Goal: Communication & Community: Share content

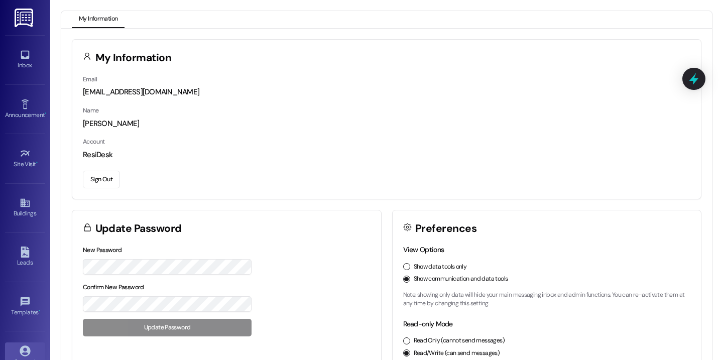
click at [44, 53] on div "Inbox Go to Inbox Announcement • Send A Text Announcement Site Visit • Go to Si…" at bounding box center [25, 180] width 50 height 360
click at [21, 56] on icon at bounding box center [25, 54] width 11 height 11
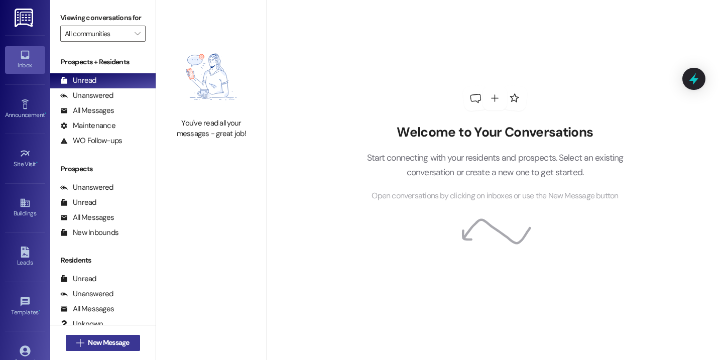
click at [131, 344] on button " New Message" at bounding box center [103, 343] width 74 height 16
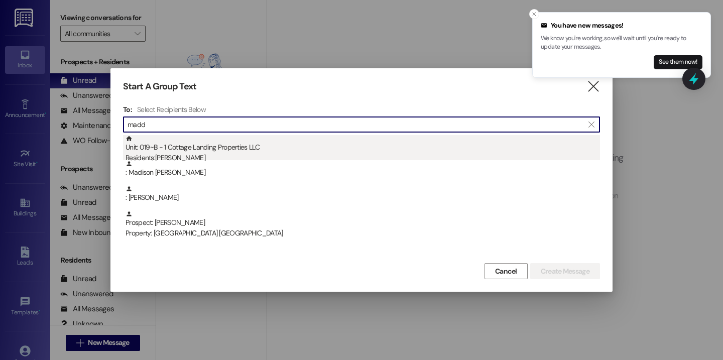
type input "madd"
click at [210, 147] on div "Unit: 019~B - 1 Cottage Landing Properties LLC Residents: [PERSON_NAME]" at bounding box center [362, 149] width 474 height 29
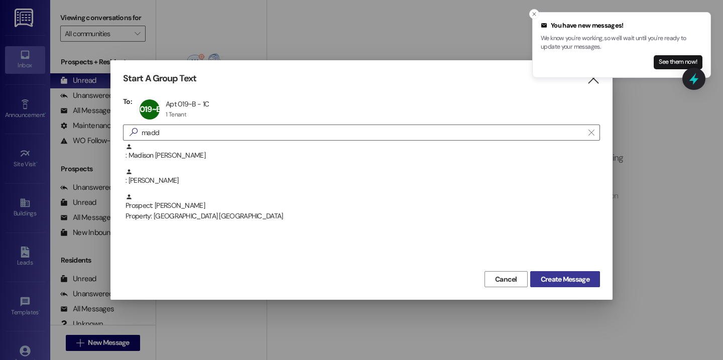
click at [555, 280] on span "Create Message" at bounding box center [565, 279] width 49 height 11
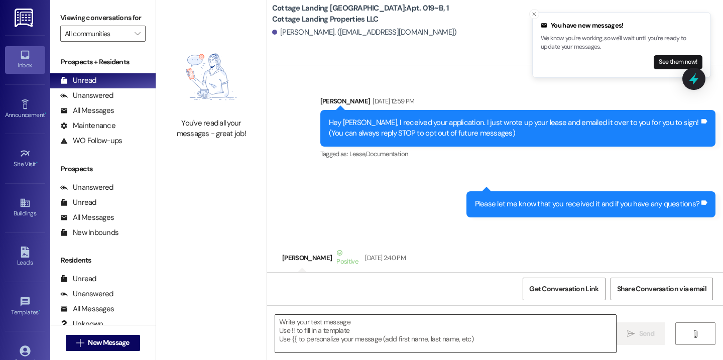
click at [319, 323] on textarea at bounding box center [445, 334] width 341 height 38
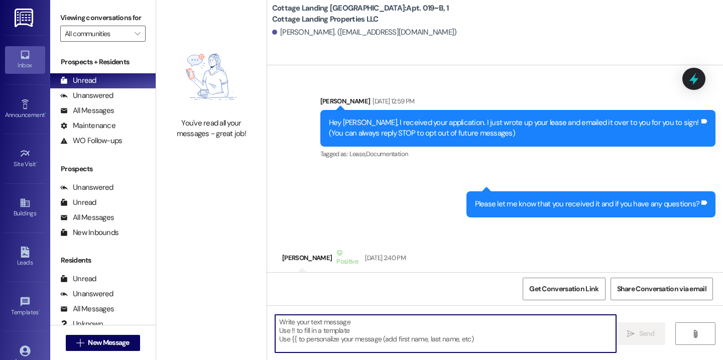
scroll to position [16177, 0]
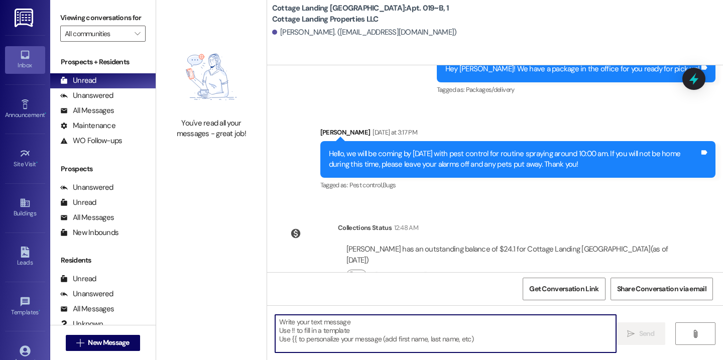
paste textarea "Hey {{first_name}}, we have a package for you in the office!"
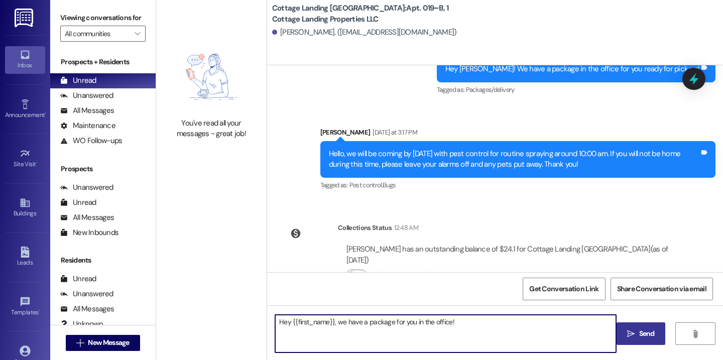
type textarea "Hey {{first_name}}, we have a package for you in the office!"
click at [643, 341] on button " Send" at bounding box center [640, 333] width 49 height 23
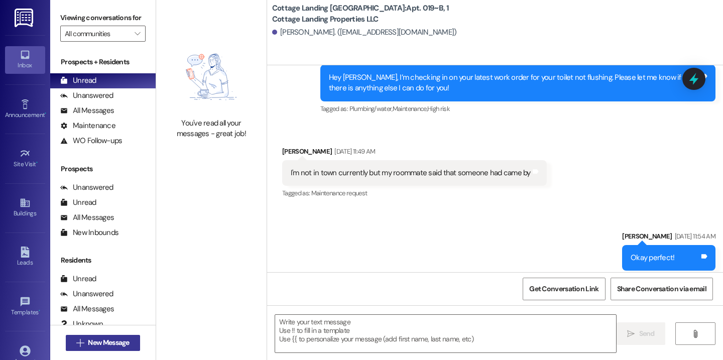
click at [112, 347] on span "New Message" at bounding box center [108, 342] width 41 height 11
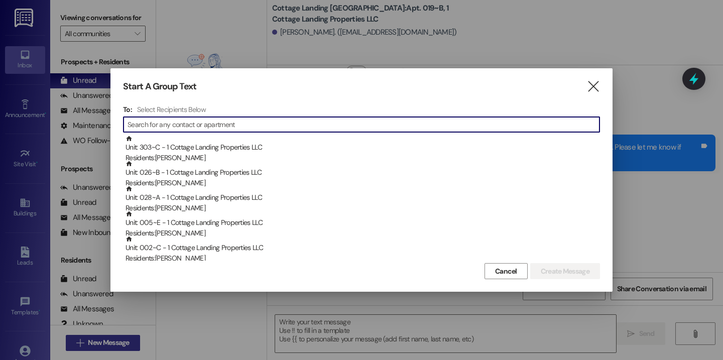
scroll to position [14091, 0]
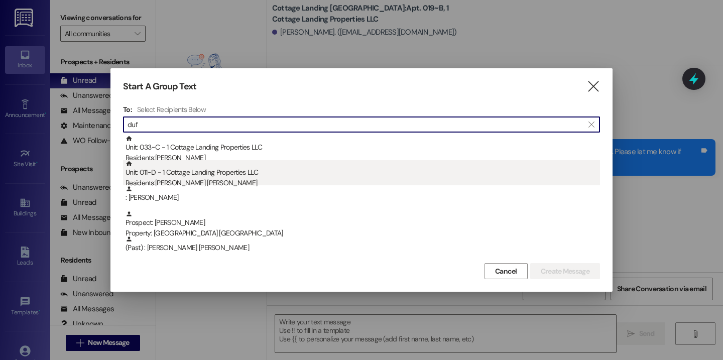
type input "duf"
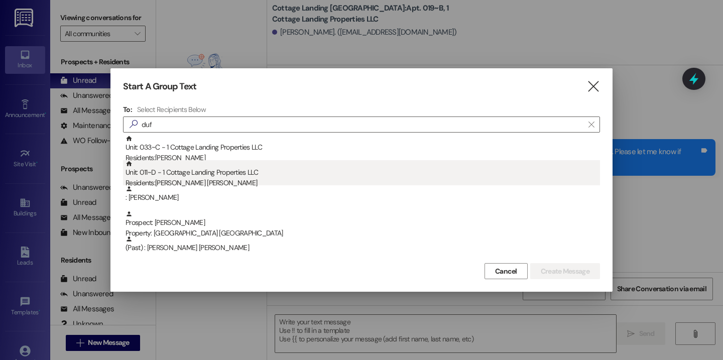
click at [207, 177] on div "Unit: 011~D - 1 Cottage Landing Properties LLC Residents: [PERSON_NAME][GEOGRAP…" at bounding box center [362, 174] width 474 height 29
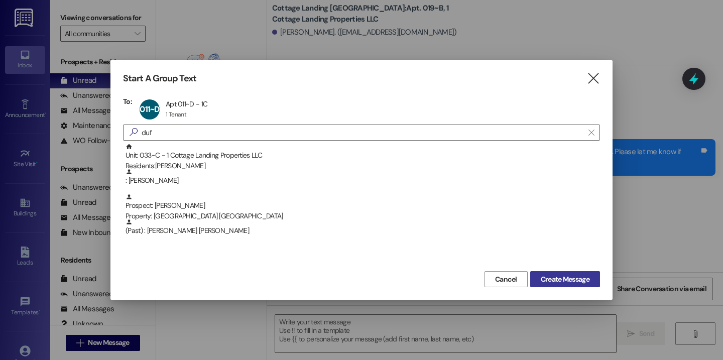
click at [556, 280] on span "Create Message" at bounding box center [565, 279] width 49 height 11
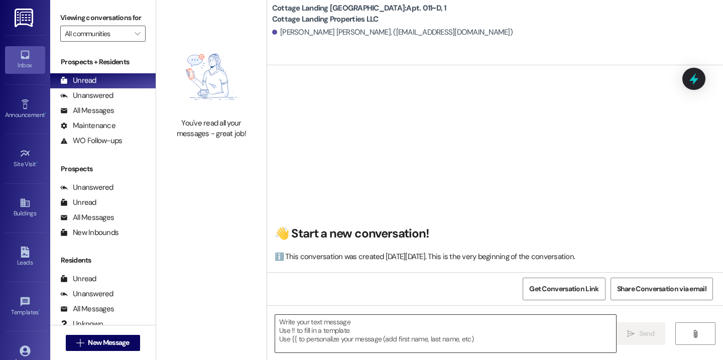
click at [301, 331] on textarea at bounding box center [445, 334] width 341 height 38
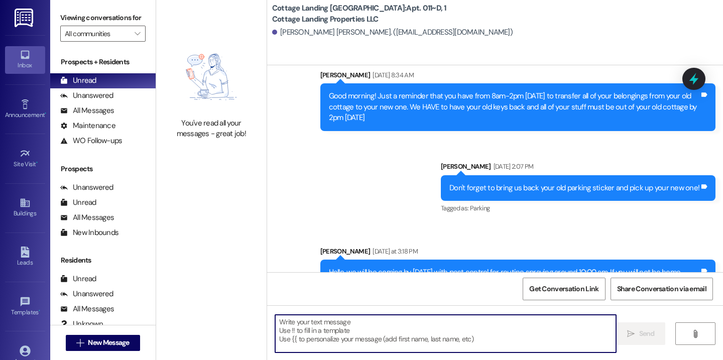
scroll to position [30210, 0]
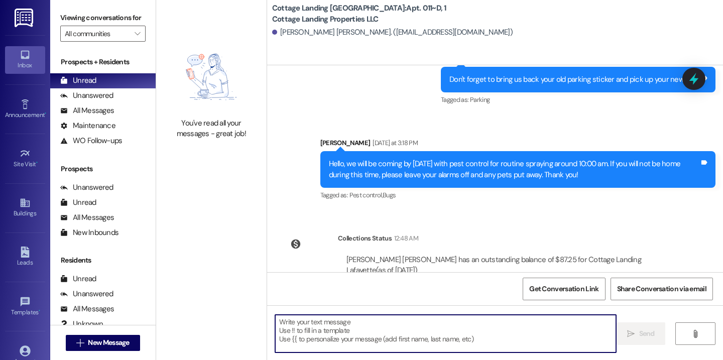
paste textarea "Hey {{first_name}}, we have a package for you in the office!"
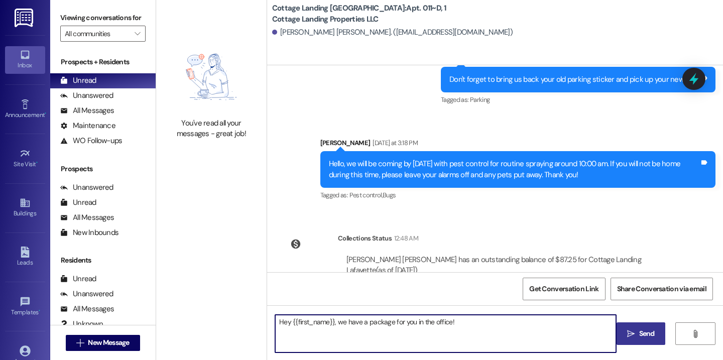
type textarea "Hey {{first_name}}, we have a package for you in the office!"
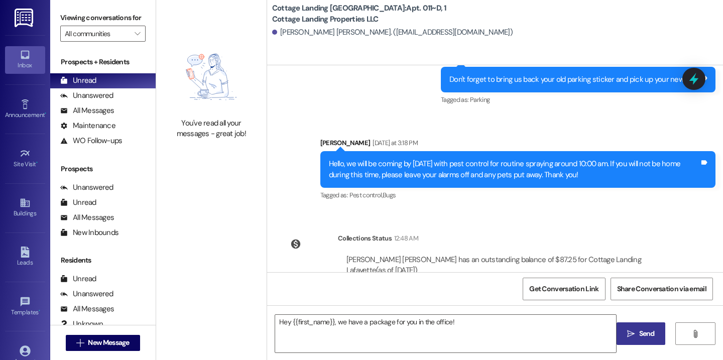
click at [647, 332] on span "Send" at bounding box center [647, 333] width 16 height 11
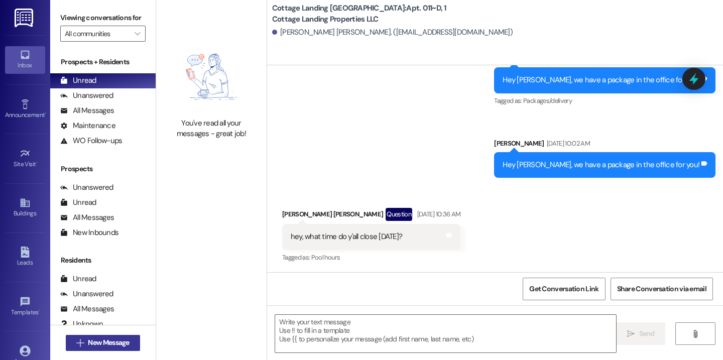
click at [127, 343] on span "New Message" at bounding box center [108, 342] width 41 height 11
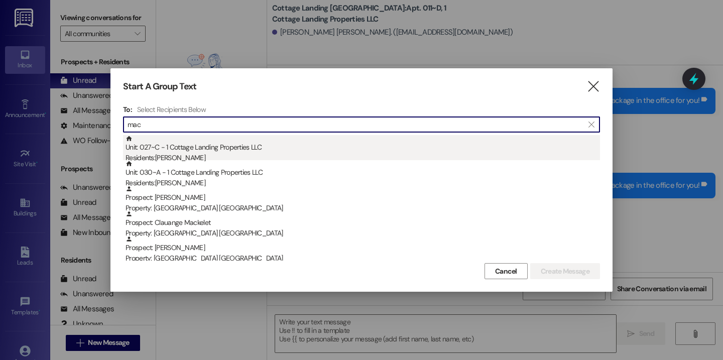
type input "mac"
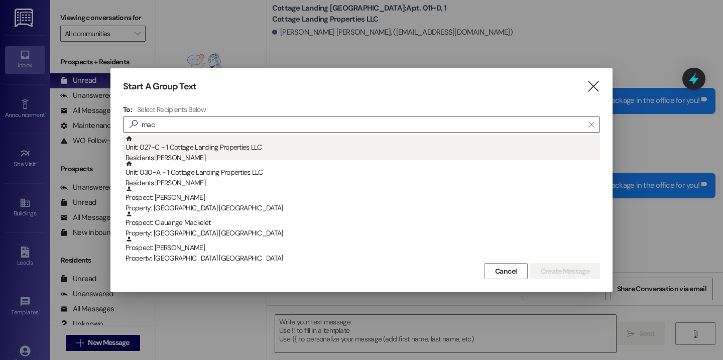
click at [210, 154] on div "Residents: [PERSON_NAME]" at bounding box center [362, 158] width 474 height 11
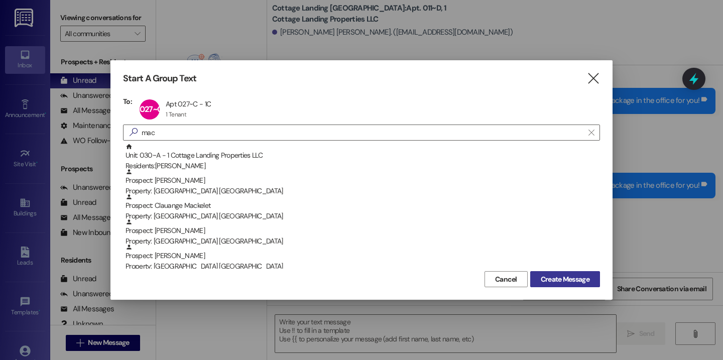
click at [575, 277] on span "Create Message" at bounding box center [565, 279] width 49 height 11
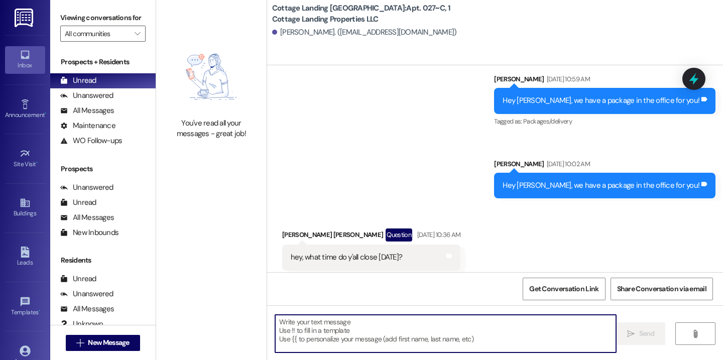
click at [359, 331] on textarea at bounding box center [445, 334] width 341 height 38
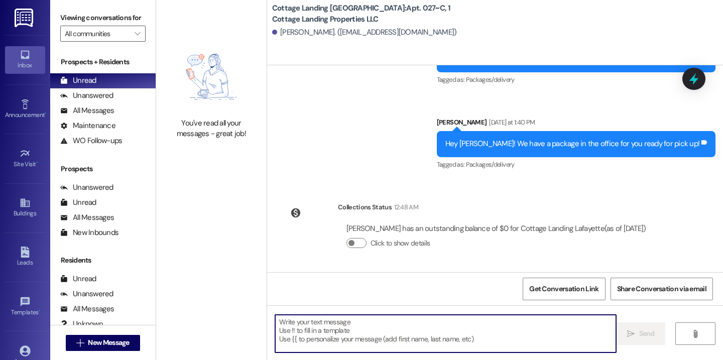
scroll to position [777, 0]
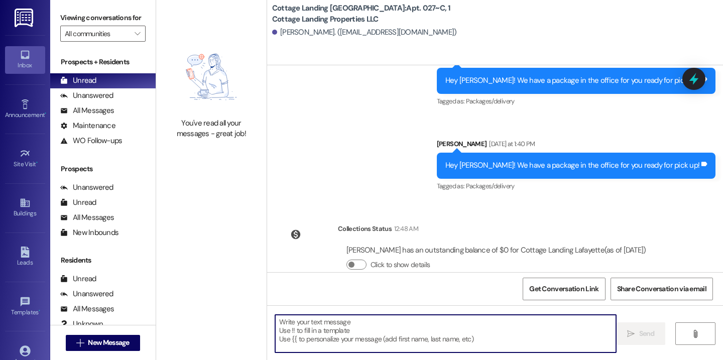
paste textarea "Hey {{first_name}}, we have a package for you in the office!"
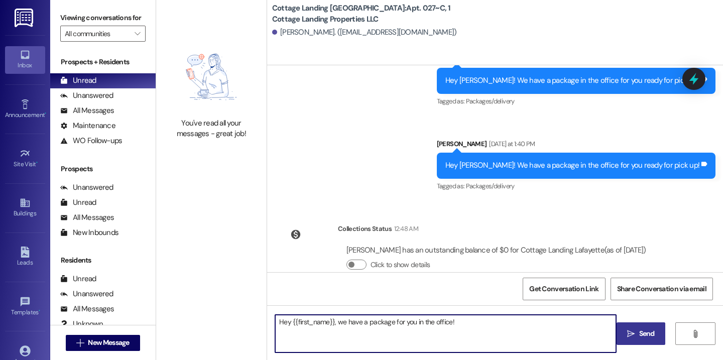
type textarea "Hey {{first_name}}, we have a package for you in the office!"
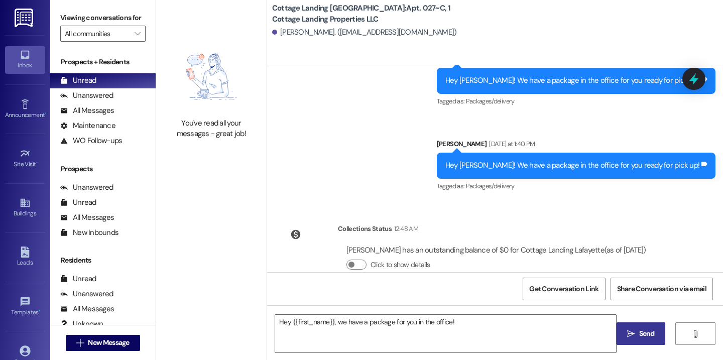
click at [647, 334] on span "Send" at bounding box center [647, 333] width 16 height 11
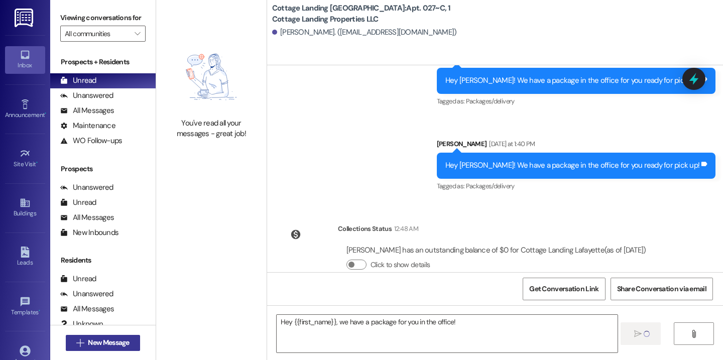
click at [120, 339] on span "New Message" at bounding box center [108, 342] width 41 height 11
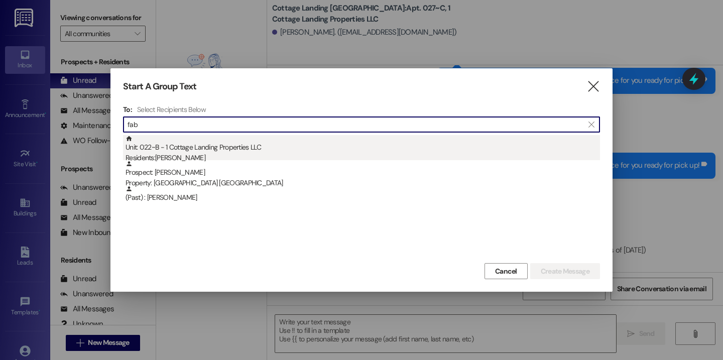
type input "fab"
click at [210, 146] on div "Unit: 022~B - 1 Cottage Landing Properties LLC Residents: [PERSON_NAME]" at bounding box center [362, 149] width 474 height 29
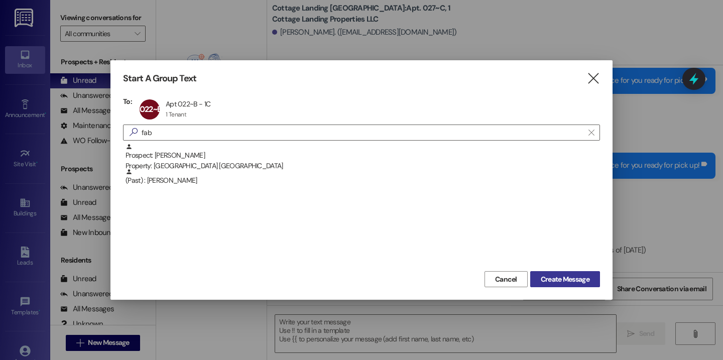
click at [548, 276] on span "Create Message" at bounding box center [565, 279] width 49 height 11
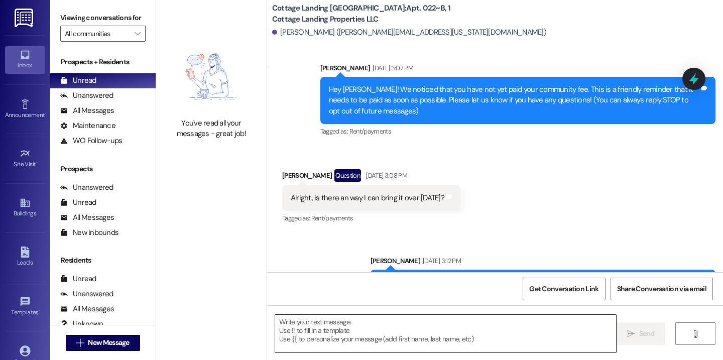
click at [321, 334] on textarea at bounding box center [445, 334] width 341 height 38
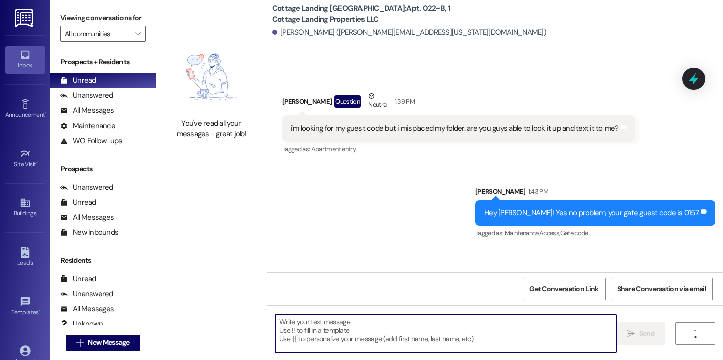
paste textarea "Hey {{first_name}}, we have a package for you in the office!"
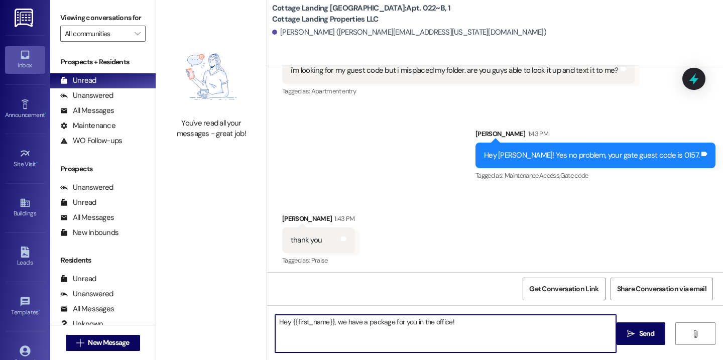
scroll to position [1855, 0]
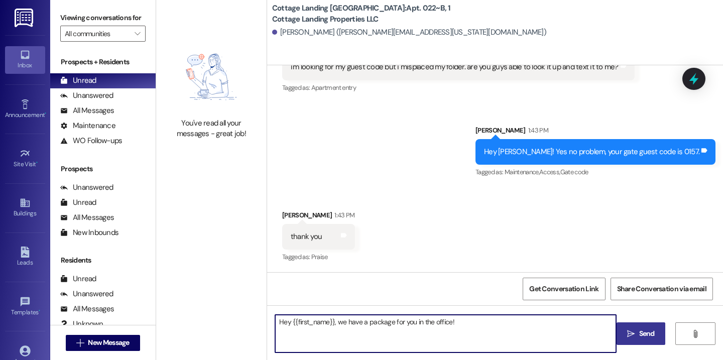
type textarea "Hey {{first_name}}, we have a package for you in the office!"
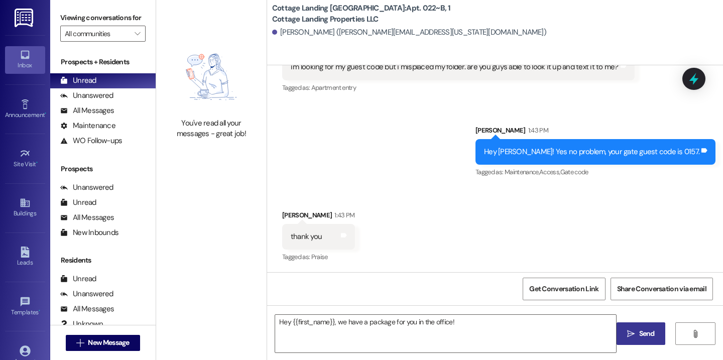
click at [647, 333] on span "Send" at bounding box center [647, 333] width 16 height 11
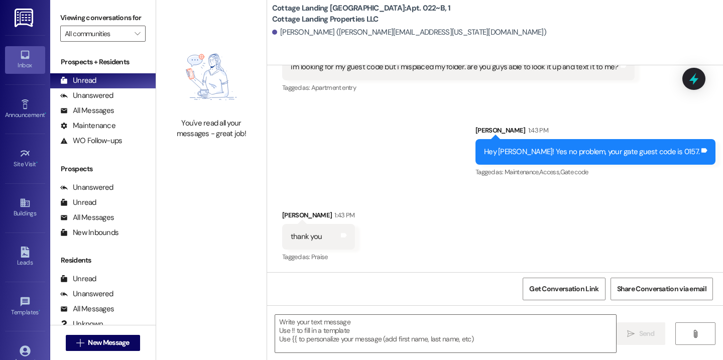
scroll to position [1995, 0]
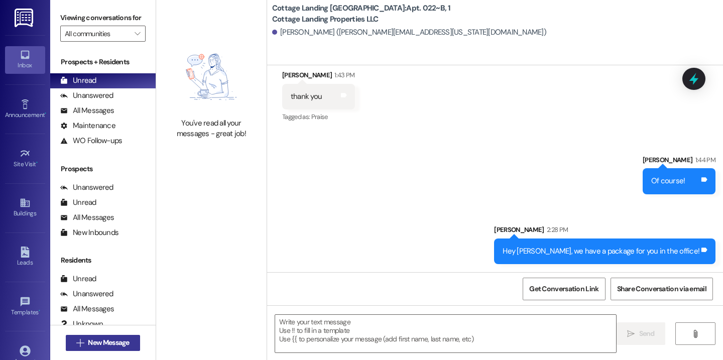
click at [112, 345] on span "New Message" at bounding box center [108, 342] width 41 height 11
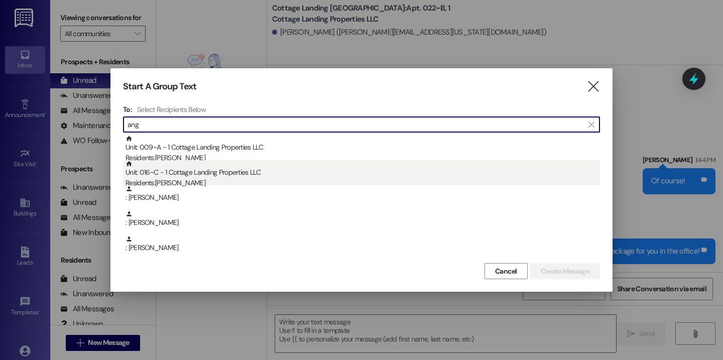
type input "ang"
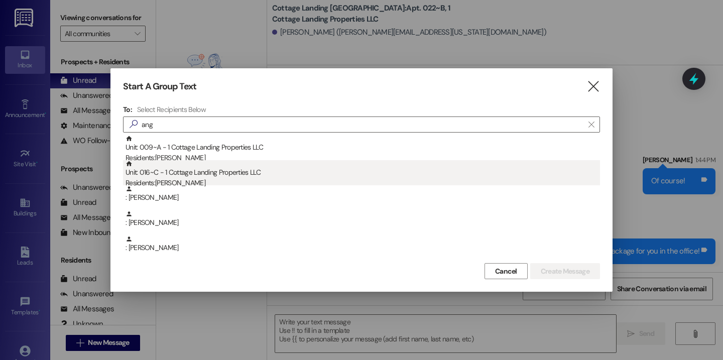
click at [216, 179] on div "Residents: [PERSON_NAME]" at bounding box center [362, 183] width 474 height 11
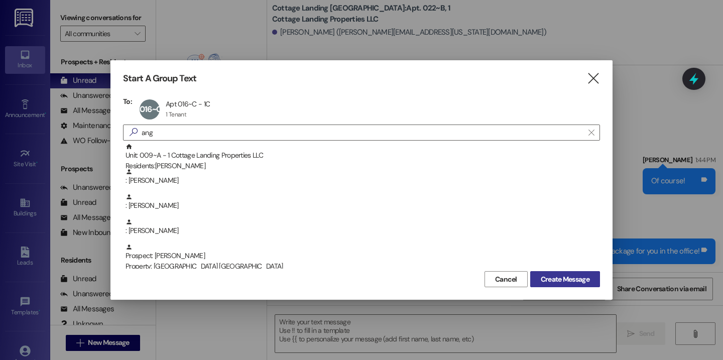
click at [553, 281] on span "Create Message" at bounding box center [565, 279] width 49 height 11
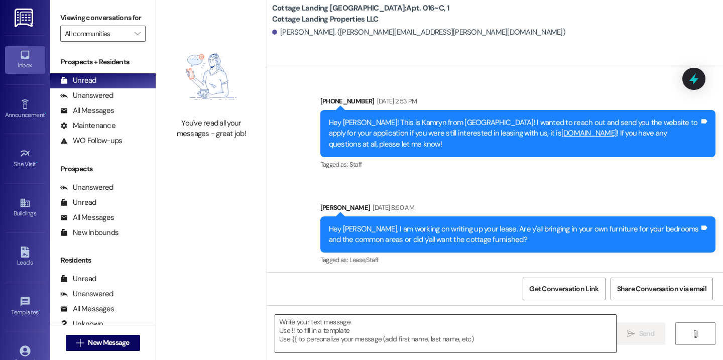
click at [291, 319] on textarea at bounding box center [445, 334] width 341 height 38
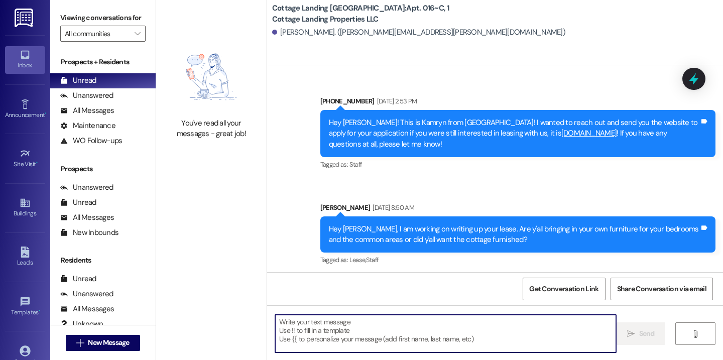
scroll to position [32960, 0]
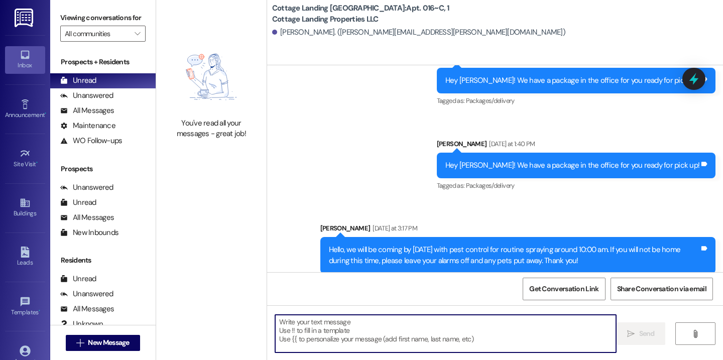
paste textarea "Hey {{first_name}}, we have a package for you in the office!"
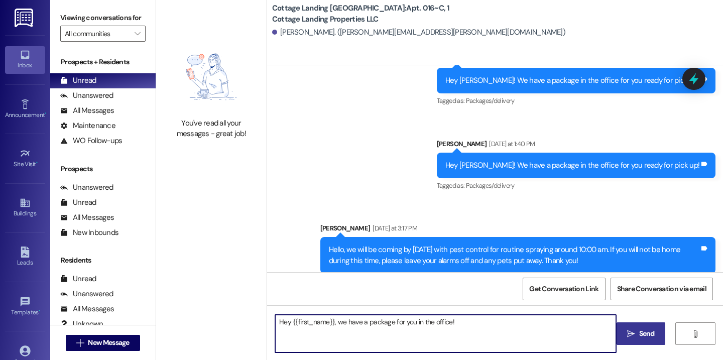
type textarea "Hey {{first_name}}, we have a package for you in the office!"
click at [628, 332] on icon "" at bounding box center [631, 334] width 8 height 8
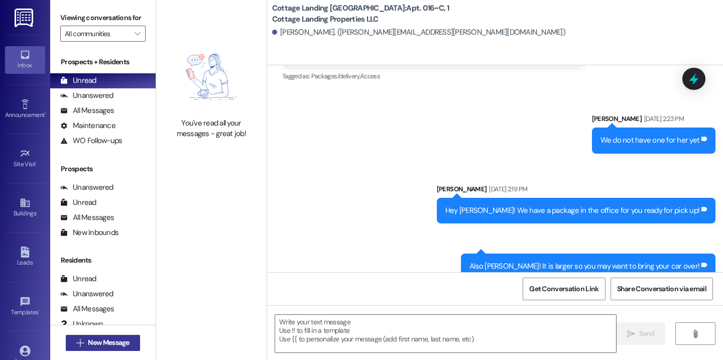
scroll to position [32448, 0]
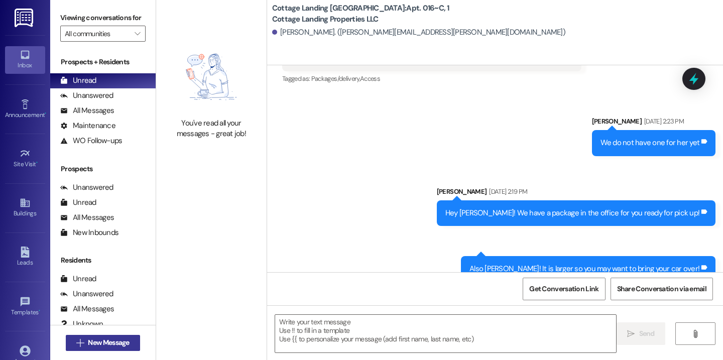
click at [112, 337] on span "New Message" at bounding box center [108, 342] width 41 height 11
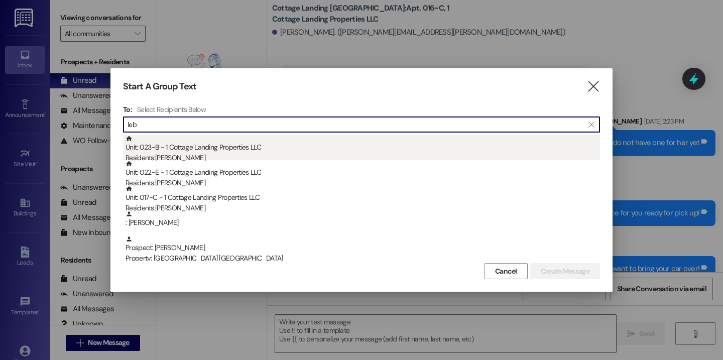
type input "leb"
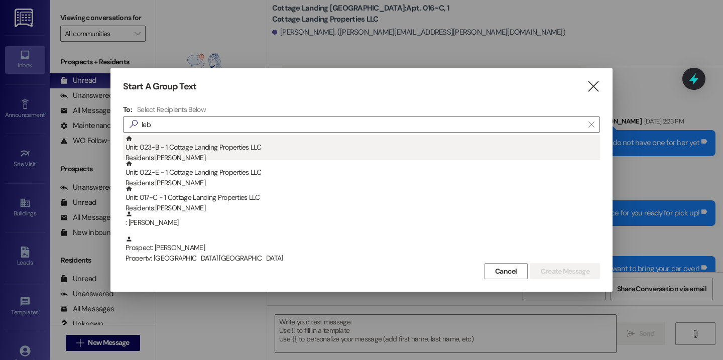
click at [198, 158] on div "Residents: [PERSON_NAME]" at bounding box center [362, 158] width 474 height 11
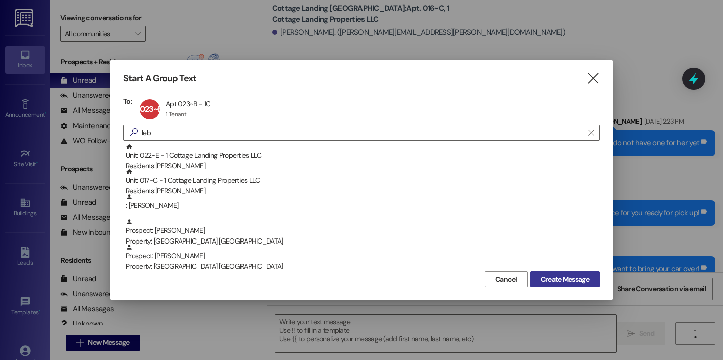
click at [554, 283] on span "Create Message" at bounding box center [565, 279] width 49 height 11
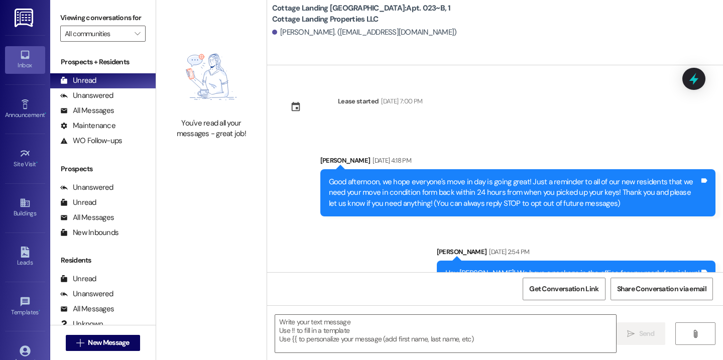
scroll to position [121, 0]
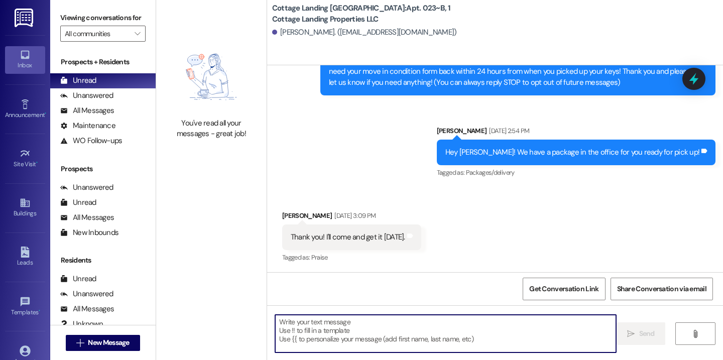
click at [306, 334] on textarea at bounding box center [445, 334] width 341 height 38
paste textarea "Hey {{first_name}}, we have a package for you in the office!"
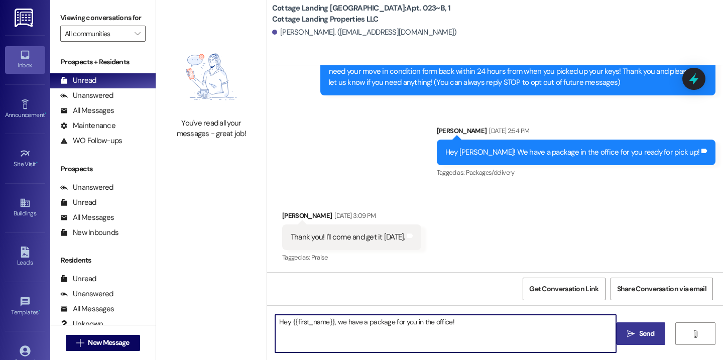
type textarea "Hey {{first_name}}, we have a package for you in the office!"
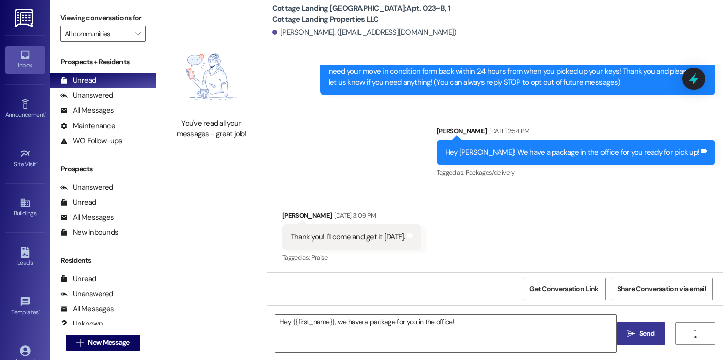
click at [642, 335] on span "Send" at bounding box center [647, 333] width 16 height 11
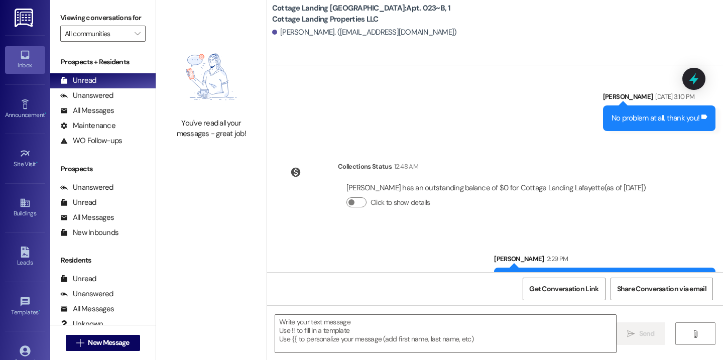
scroll to position [354, 0]
